Goal: Task Accomplishment & Management: Complete application form

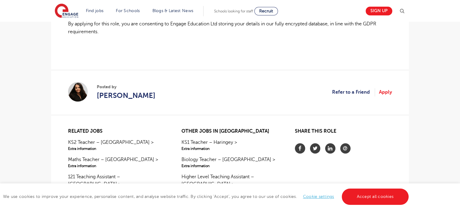
scroll to position [483, 0]
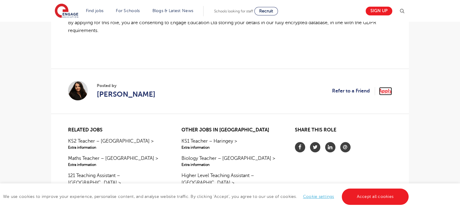
click at [386, 94] on link "Apply" at bounding box center [385, 91] width 13 height 8
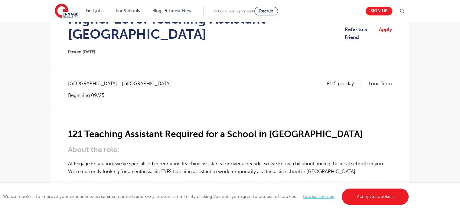
scroll to position [81, 0]
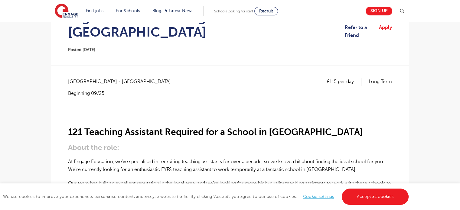
drag, startPoint x: 312, startPoint y: 112, endPoint x: 261, endPoint y: 57, distance: 75.3
click at [261, 57] on section "Higher Level Teaching Assistant – Newham Posted 27/08/25 Refer to a Friend Apply" at bounding box center [230, 31] width 348 height 68
click at [385, 25] on link "Apply" at bounding box center [385, 32] width 13 height 16
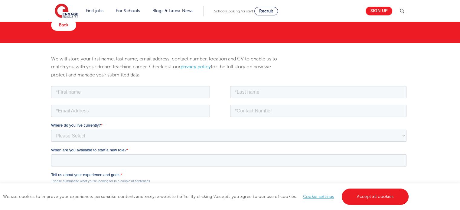
scroll to position [63, 0]
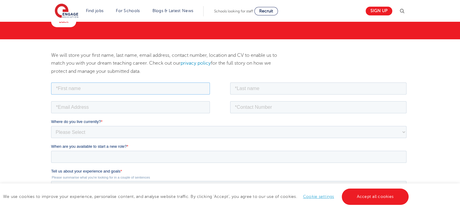
click at [122, 87] on input "text" at bounding box center [130, 88] width 159 height 12
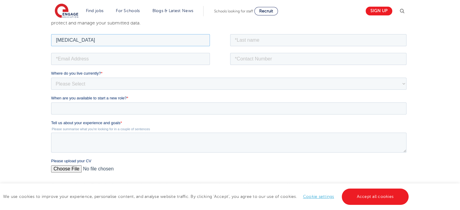
scroll to position [111, 0]
type input "[MEDICAL_DATA]"
click at [262, 34] on input "text" at bounding box center [318, 40] width 177 height 12
type input "Xedagbui"
click at [184, 54] on input "email" at bounding box center [130, 59] width 159 height 12
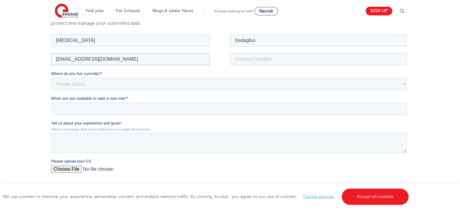
type input "[EMAIL_ADDRESS][DOMAIN_NAME]"
click at [246, 63] on input "tel" at bounding box center [318, 59] width 177 height 12
click at [257, 55] on input "tel" at bounding box center [318, 59] width 177 height 12
paste input "07909164922"
type input "07909164922"
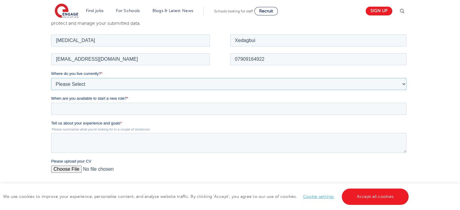
click at [145, 85] on select "Please Select UK Canada Ireland Australia New Zealand Europe USA South Africa J…" at bounding box center [228, 84] width 355 height 12
select select "UK"
click at [51, 78] on select "Please Select UK Canada Ireland Australia New Zealand Europe USA South Africa J…" at bounding box center [228, 84] width 355 height 12
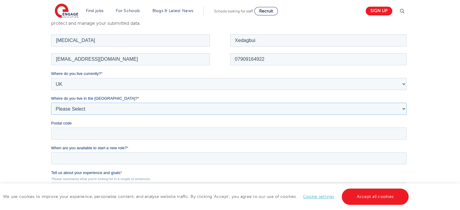
click at [86, 106] on select "Please Select Overseas Barnsley Bedfordshire Berkshire Bournemouth Bracknell Fo…" at bounding box center [228, 109] width 355 height 12
click at [51, 103] on select "Please Select Overseas Barnsley Bedfordshire Berkshire Bournemouth Bracknell Fo…" at bounding box center [228, 109] width 355 height 12
click at [90, 108] on select "Please Select Overseas Barnsley Bedfordshire Berkshire Bournemouth Bracknell Fo…" at bounding box center [228, 109] width 355 height 12
select select "London"
click at [51, 103] on select "Please Select Overseas Barnsley Bedfordshire Berkshire Bournemouth Bracknell Fo…" at bounding box center [228, 109] width 355 height 12
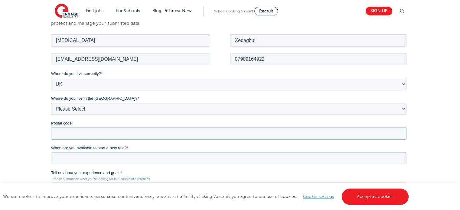
click at [83, 132] on input "Postal code" at bounding box center [228, 133] width 355 height 12
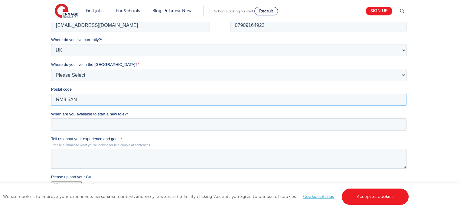
scroll to position [146, 0]
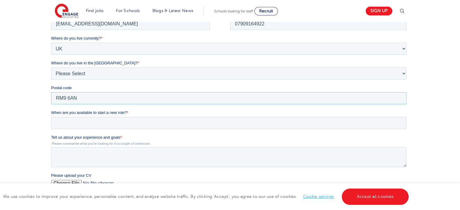
type input "RM9 6AN"
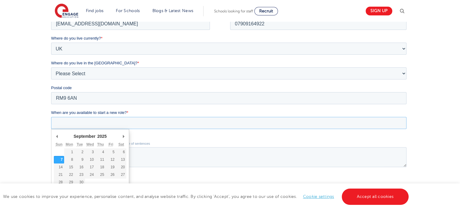
click at [97, 125] on input "When are you available to start a new role? *" at bounding box center [228, 123] width 355 height 12
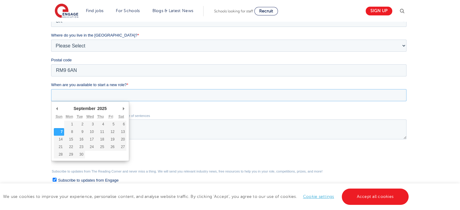
scroll to position [175, 0]
type div "2025-09-22"
type input "2025/09/22"
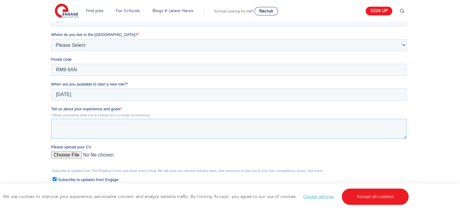
click at [80, 124] on textarea "Tell us about your experience and goals *" at bounding box center [228, 129] width 355 height 20
type textarea "I"
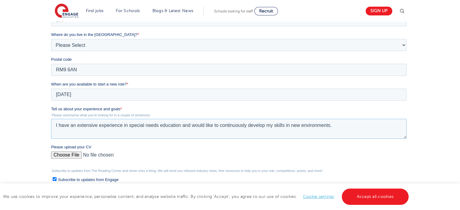
type textarea "I have an extensive experience in special needs education and would like to con…"
click at [65, 152] on input "Please upload your CV" at bounding box center [228, 157] width 355 height 12
type input "C:\fakepath\CV_Amen Xedagbui.pdf"
click at [298, 126] on textarea "I have an extensive experience in special needs education and would like to con…" at bounding box center [228, 129] width 355 height 20
click at [47, 124] on div "We will store your first name, last name, email address, contact number, locati…" at bounding box center [230, 92] width 367 height 304
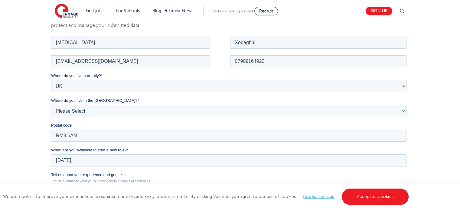
scroll to position [190, 0]
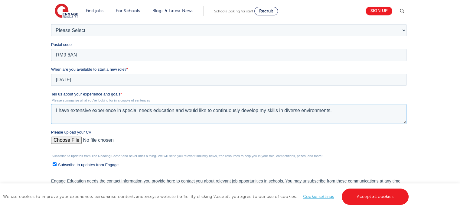
click at [122, 112] on textarea "I have extensive experience in special needs education and would like to contin…" at bounding box center [228, 114] width 355 height 20
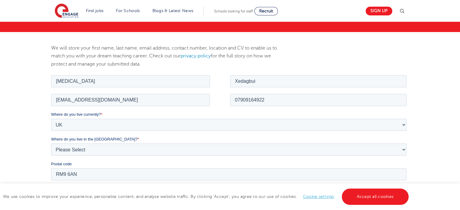
scroll to position [56, 0]
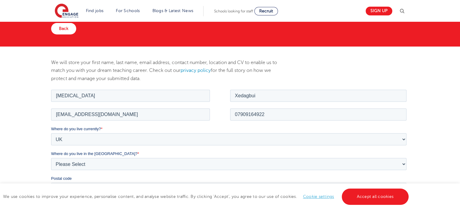
type textarea "I have extensive experience in teaching and special needs education and would l…"
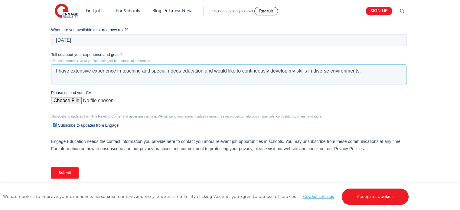
scroll to position [232, 0]
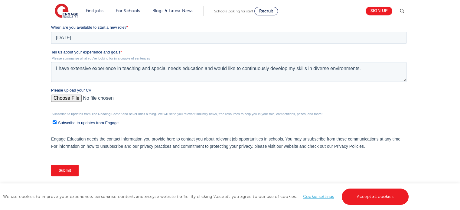
click at [97, 122] on span "Subscribe to updates from Engage" at bounding box center [88, 123] width 60 height 5
click at [57, 122] on input "Subscribe to updates from Engage" at bounding box center [55, 122] width 4 height 4
checkbox input "false"
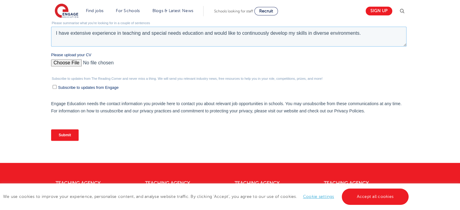
drag, startPoint x: 365, startPoint y: 33, endPoint x: 24, endPoint y: 42, distance: 340.6
click at [51, 42] on html "Job Position Job Sector Job ID Job Number Job Owner Amen Xedagbui amenbxedagbui…" at bounding box center [230, 14] width 358 height 274
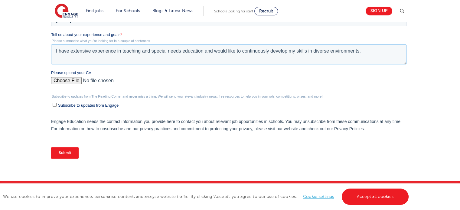
scroll to position [250, 0]
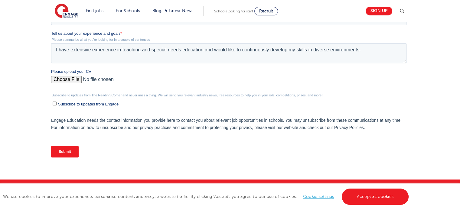
click at [67, 154] on input "Submit" at bounding box center [65, 151] width 28 height 11
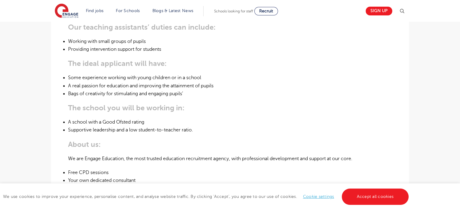
scroll to position [269, 0]
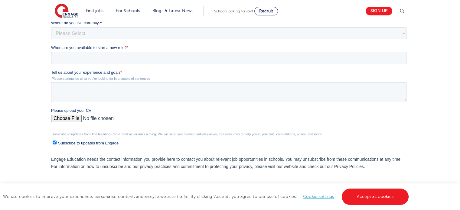
scroll to position [148, 0]
click at [70, 118] on input "Please upload your CV" at bounding box center [228, 121] width 355 height 12
type input "C:\fakepath\CV_Amen Xedagbui.pdf"
click at [184, 94] on textarea "Tell us about your experience and goals *" at bounding box center [228, 92] width 355 height 20
paste textarea "I have extensive experience in teaching and special needs education and would l…"
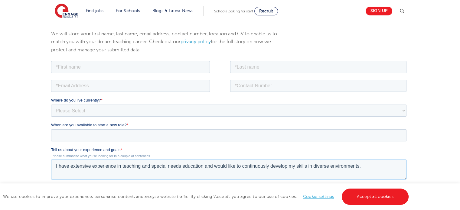
scroll to position [47, 0]
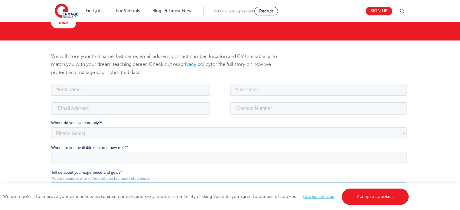
type textarea "I have extensive experience in teaching and special needs education and would l…"
click at [167, 89] on input "text" at bounding box center [130, 89] width 159 height 12
type input "Amen"
type input "Xedagbui"
click at [163, 110] on input "email" at bounding box center [130, 108] width 159 height 12
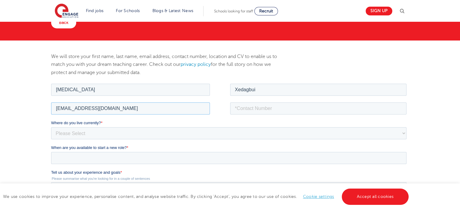
type input "amenbxedagbui@gmail.com"
click at [252, 112] on input "tel" at bounding box center [318, 108] width 177 height 12
type input "07909164922"
click at [158, 60] on p "We will store your first name, last name, email address, contact number, locati…" at bounding box center [169, 65] width 236 height 24
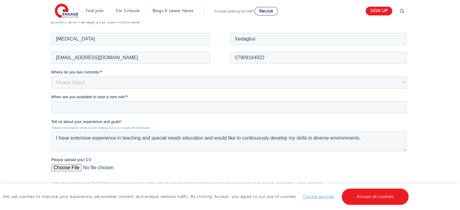
scroll to position [99, 0]
click at [132, 79] on select "Please Select UK Canada Ireland Australia New Zealand Europe USA South Africa J…" at bounding box center [228, 81] width 355 height 12
select select "UK"
click at [51, 75] on select "Please Select UK Canada Ireland Australia New Zealand Europe USA South Africa J…" at bounding box center [228, 81] width 355 height 12
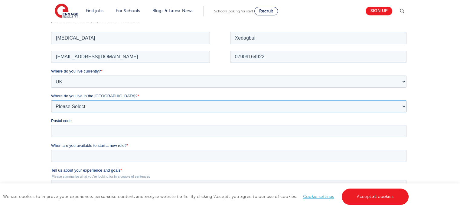
click at [96, 106] on select "Please Select Overseas Barnsley Bedfordshire Berkshire Bournemouth Bracknell Fo…" at bounding box center [228, 106] width 355 height 12
select select "London"
click at [51, 100] on select "Please Select Overseas Barnsley Bedfordshire Berkshire Bournemouth Bracknell Fo…" at bounding box center [228, 106] width 355 height 12
click at [78, 128] on input "Postal code" at bounding box center [228, 131] width 355 height 12
click at [25, 122] on div "We will store your first name, last name, email address, contact number, locati…" at bounding box center [230, 153] width 460 height 328
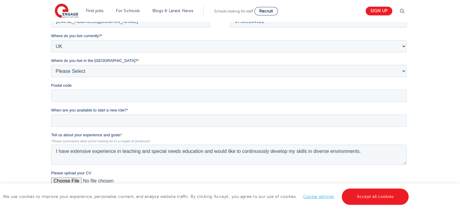
scroll to position [135, 0]
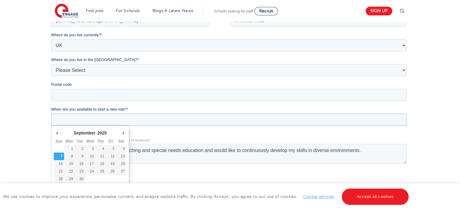
click at [91, 119] on input "When are you available to start a new role? *" at bounding box center [228, 120] width 355 height 12
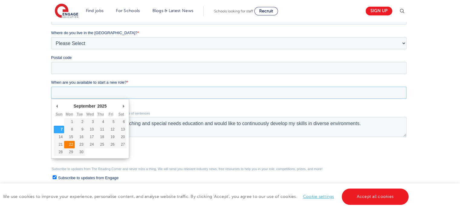
type div "2025-09-22"
type input "2025/09/22"
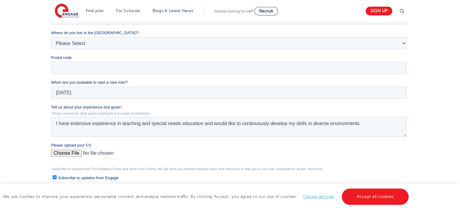
click at [30, 114] on div "We will store your first name, last name, email address, contact number, locati…" at bounding box center [230, 90] width 460 height 328
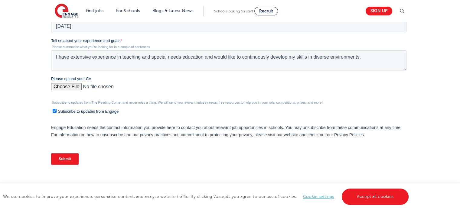
click at [53, 112] on input "Subscribe to updates from Engage" at bounding box center [55, 111] width 4 height 4
checkbox input "false"
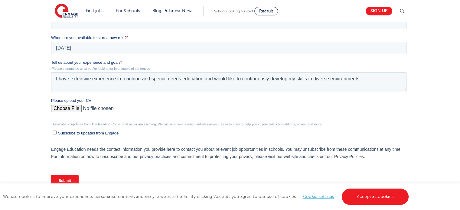
scroll to position [220, 0]
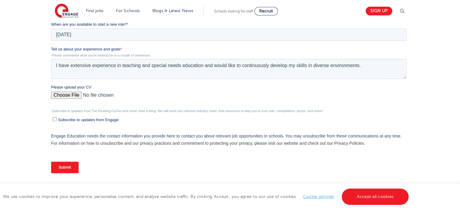
click at [70, 165] on input "Submit" at bounding box center [65, 167] width 28 height 11
